Goal: Transaction & Acquisition: Purchase product/service

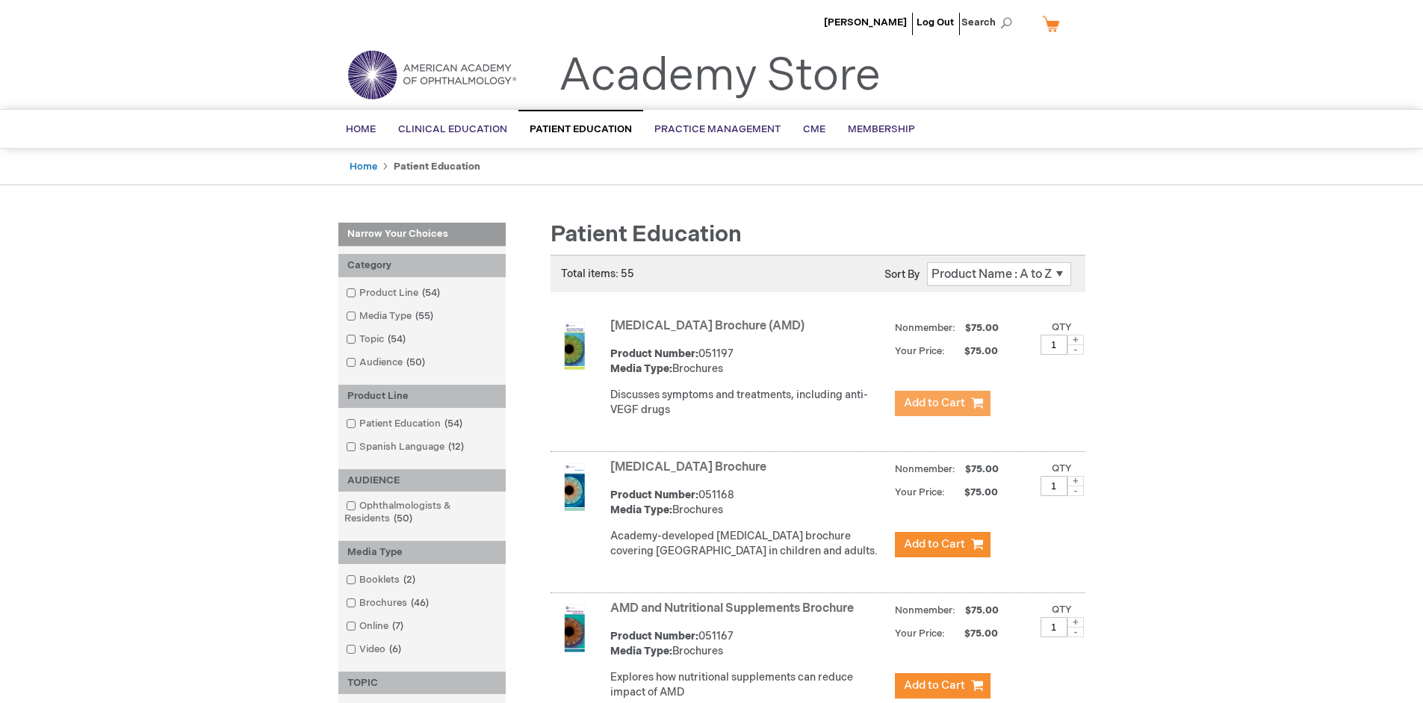
click at [942, 403] on span "Add to Cart" at bounding box center [934, 403] width 61 height 14
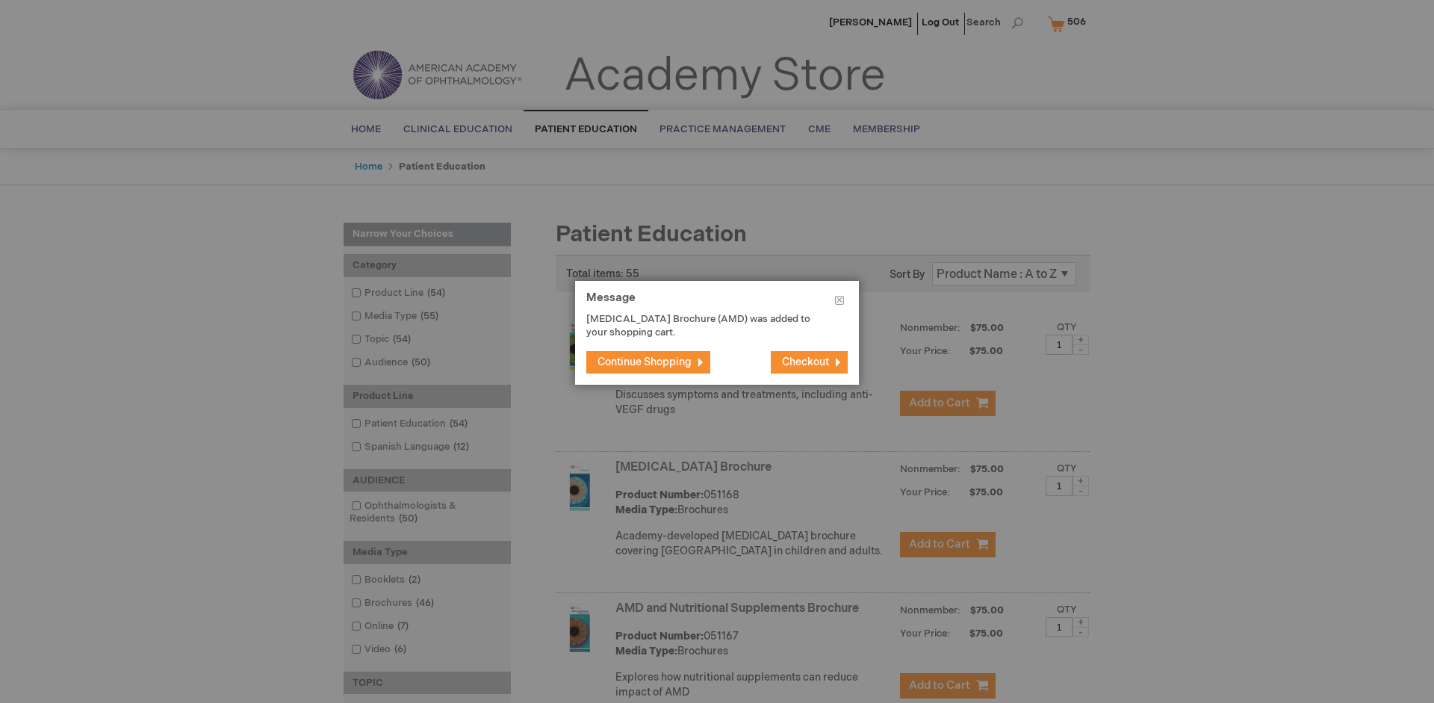
click at [645, 361] on span "Continue Shopping" at bounding box center [644, 361] width 94 height 13
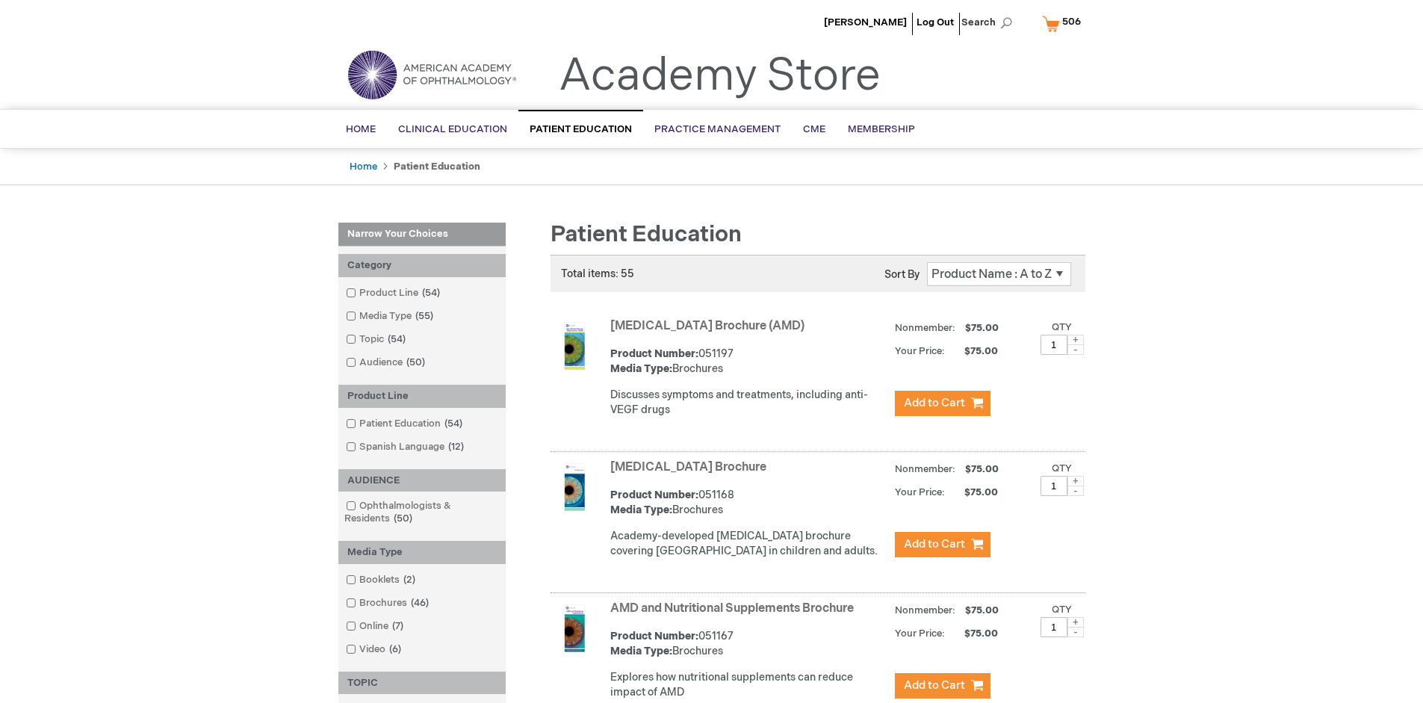
click at [735, 615] on link "AMD and Nutritional Supplements Brochure" at bounding box center [731, 608] width 243 height 14
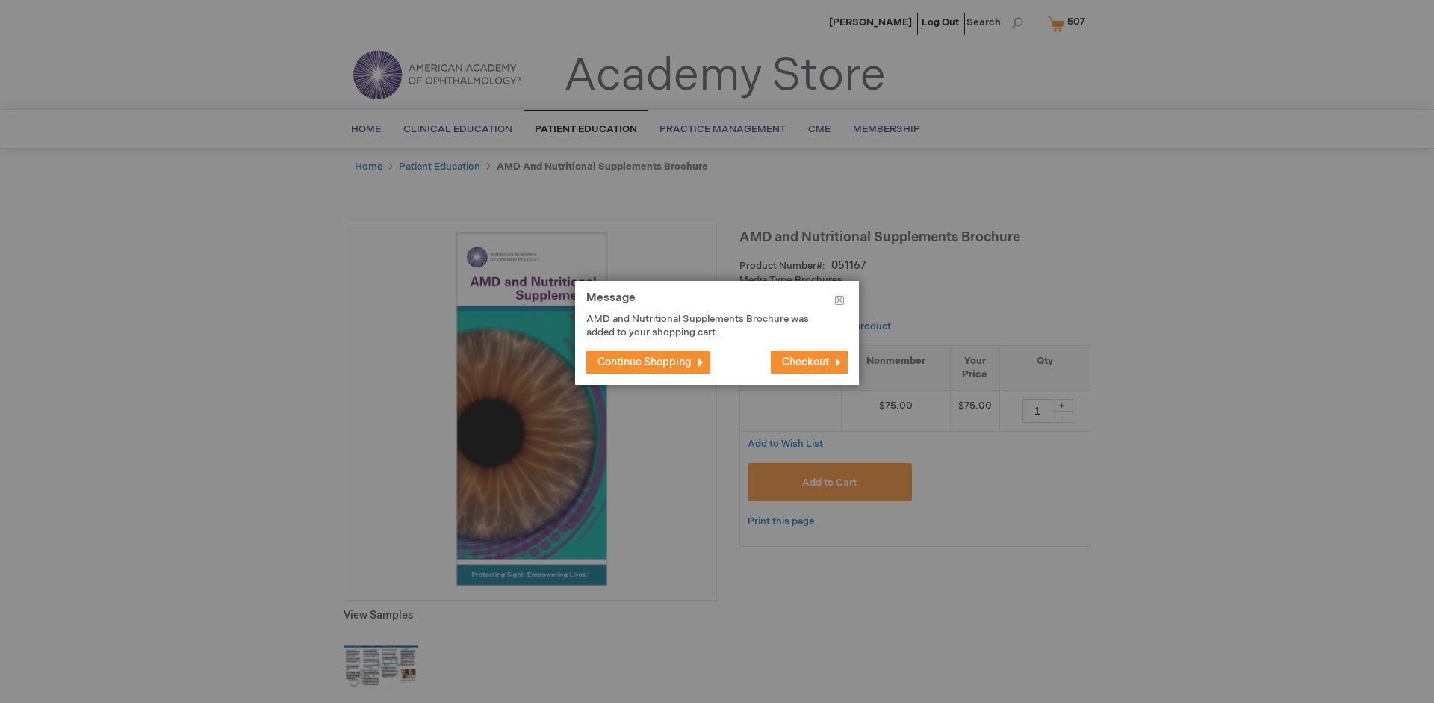
click at [645, 361] on span "Continue Shopping" at bounding box center [644, 361] width 94 height 13
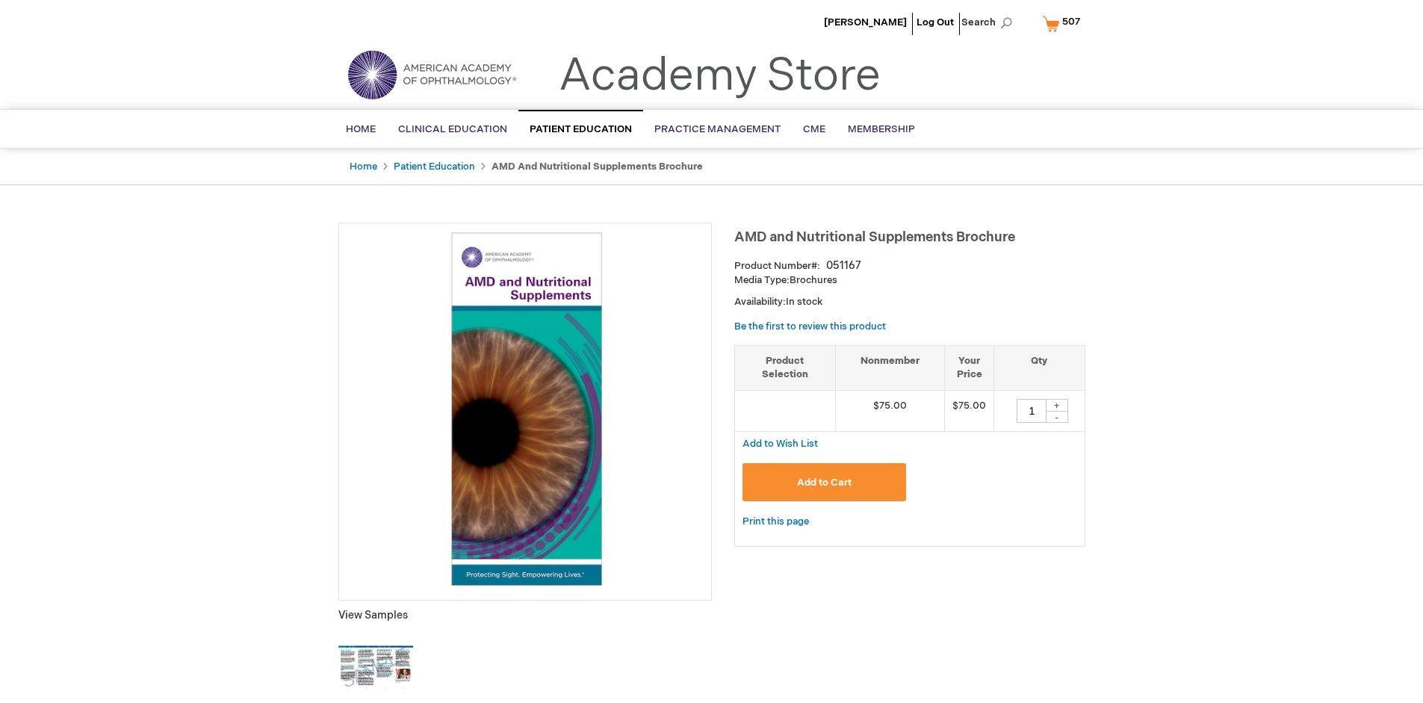
click at [1064, 23] on span "507" at bounding box center [1071, 22] width 18 height 12
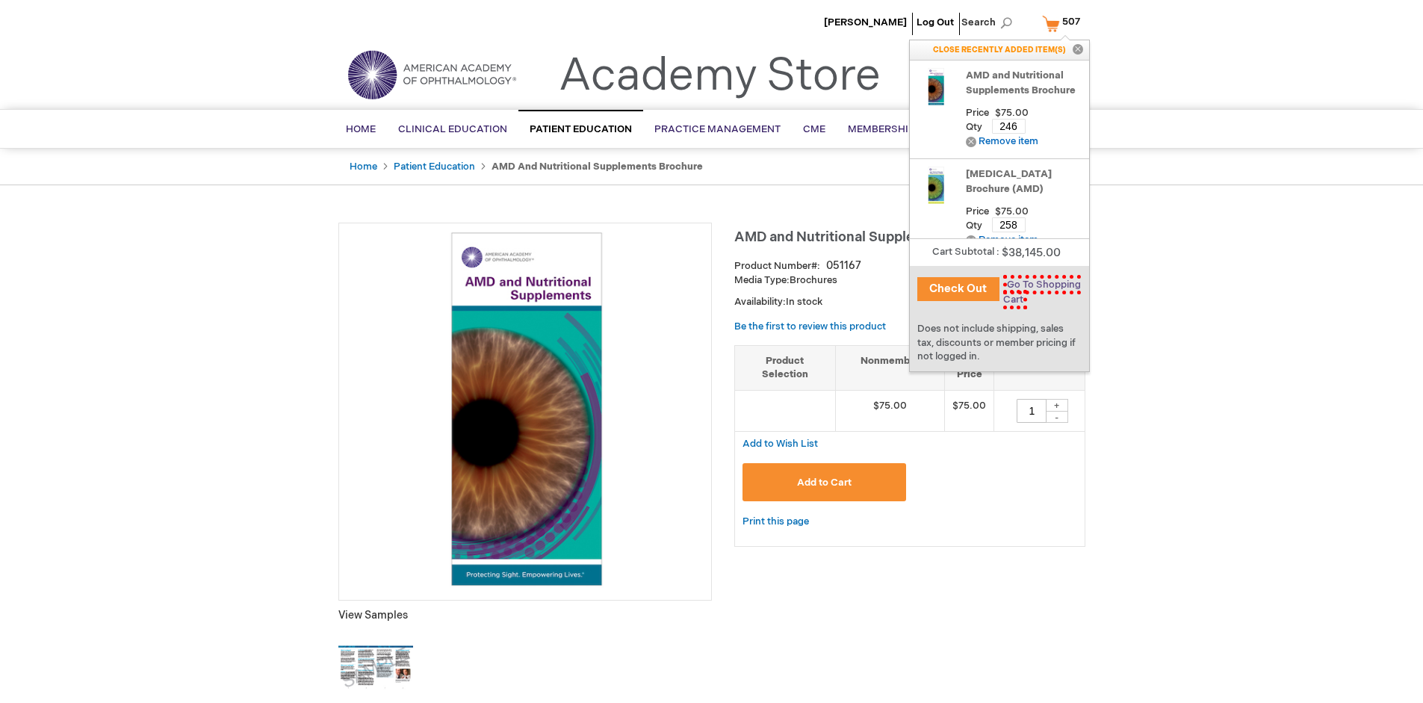
click at [1039, 285] on span "Go To Shopping Cart" at bounding box center [1042, 292] width 78 height 34
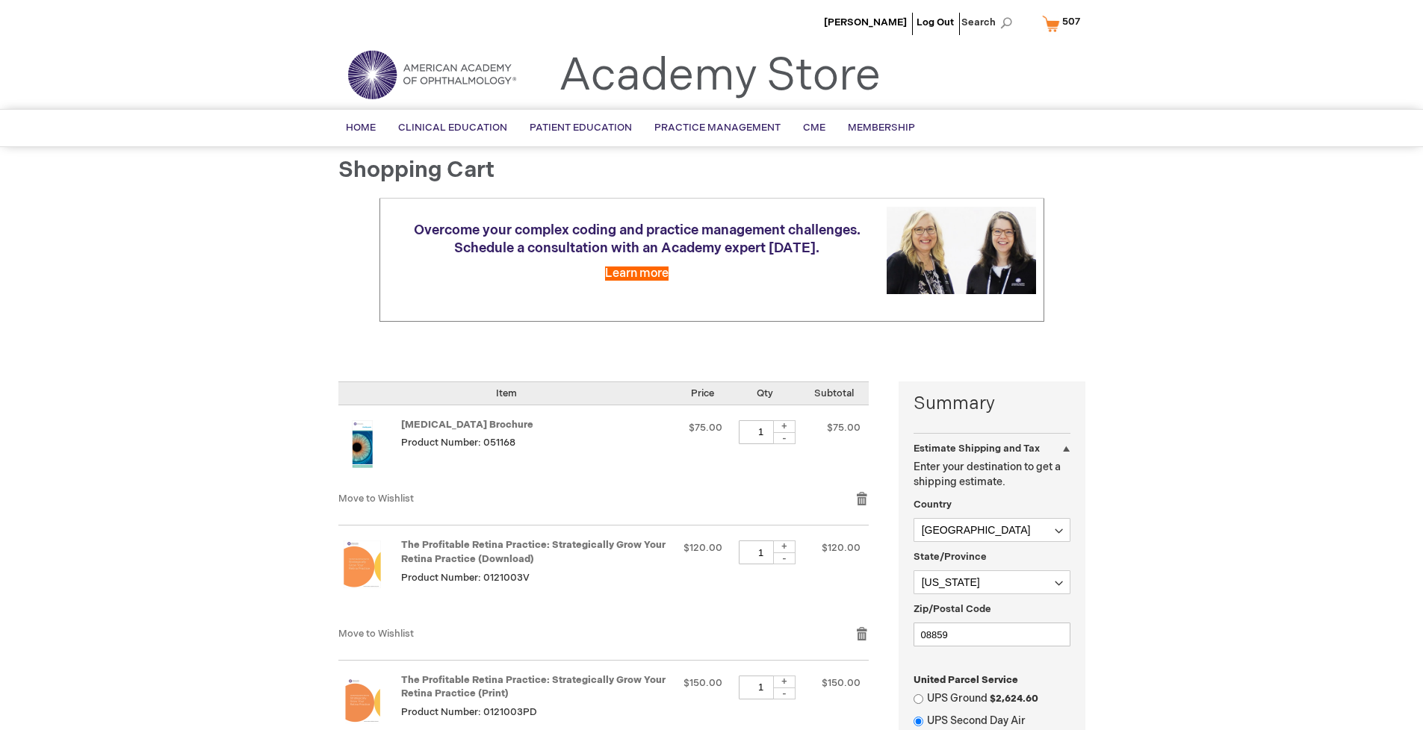
select select "US"
select select "41"
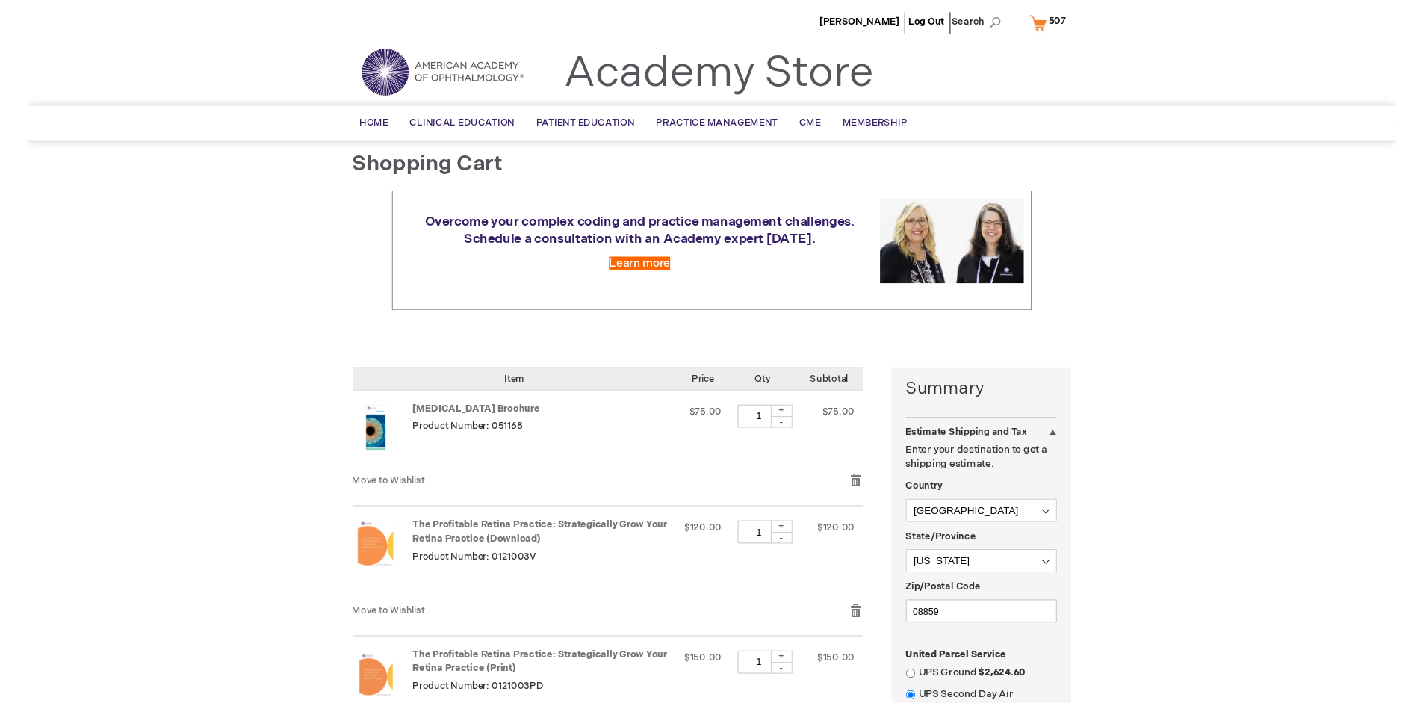
scroll to position [110, 0]
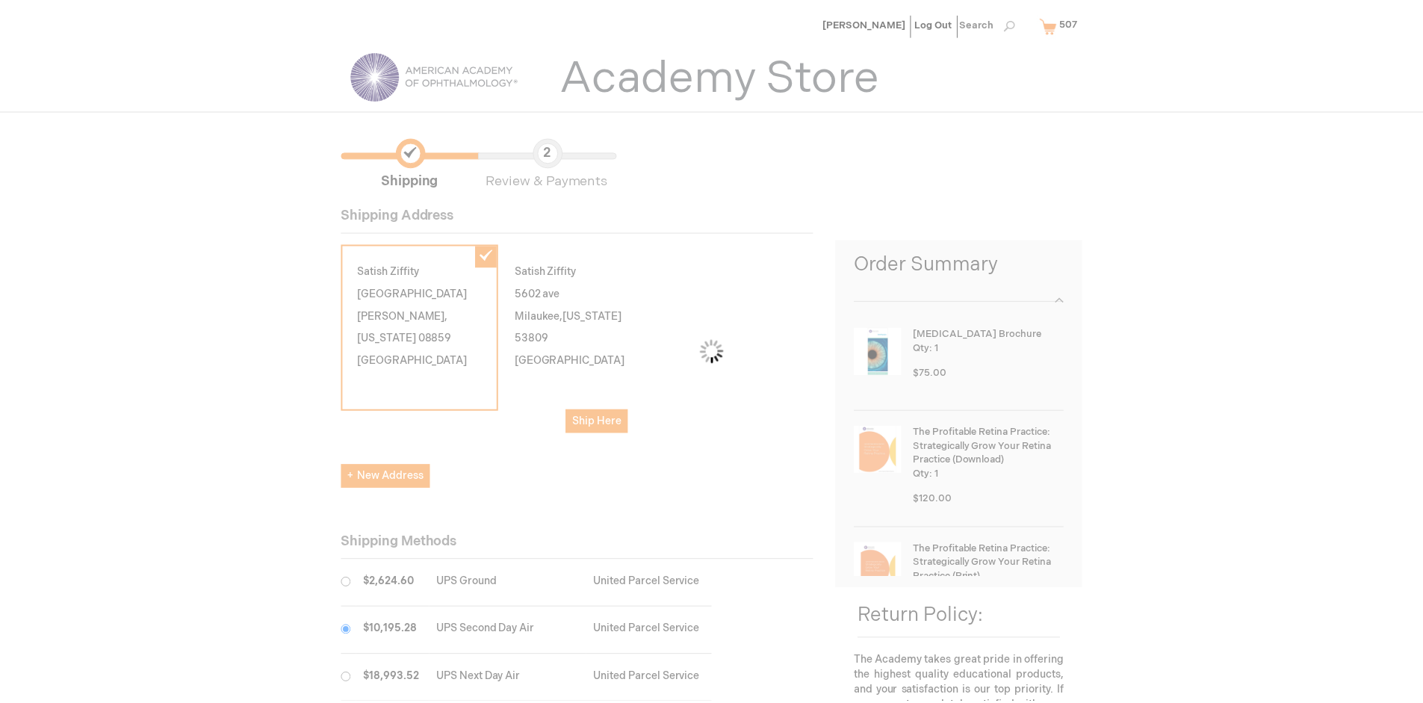
scroll to position [75, 0]
